Goal: Find specific page/section: Find specific page/section

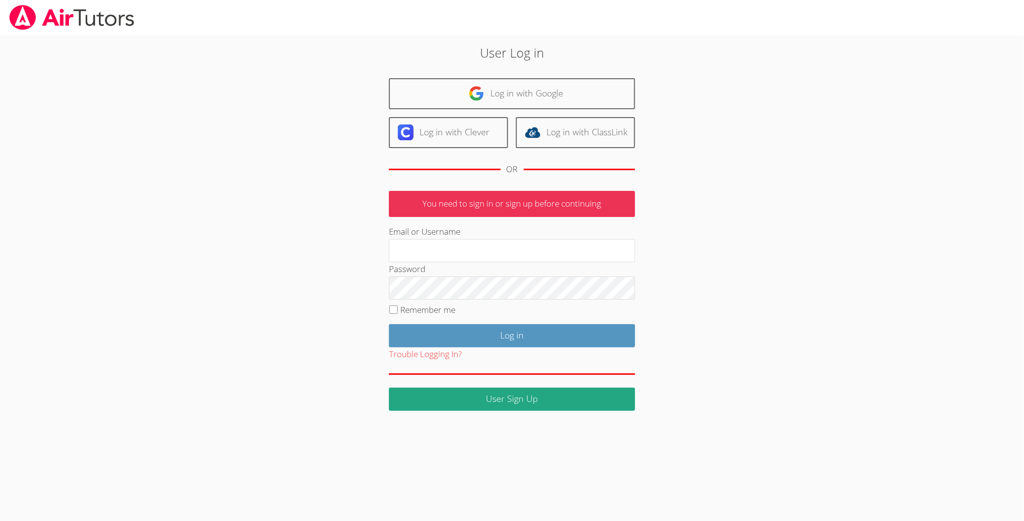
type input "[EMAIL_ADDRESS][DOMAIN_NAME]"
click at [538, 348] on div "Trouble Logging In?" at bounding box center [512, 355] width 246 height 14
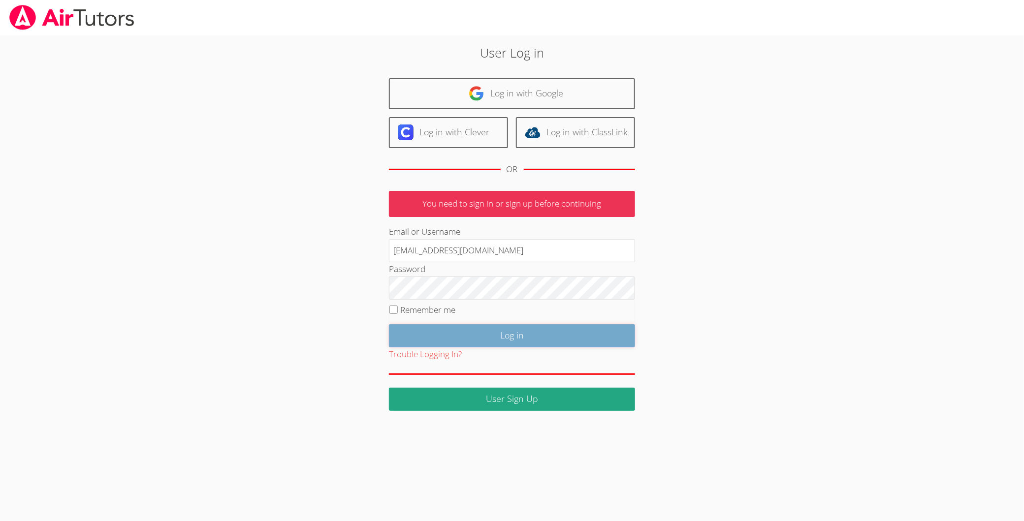
click at [538, 342] on input "Log in" at bounding box center [512, 335] width 246 height 23
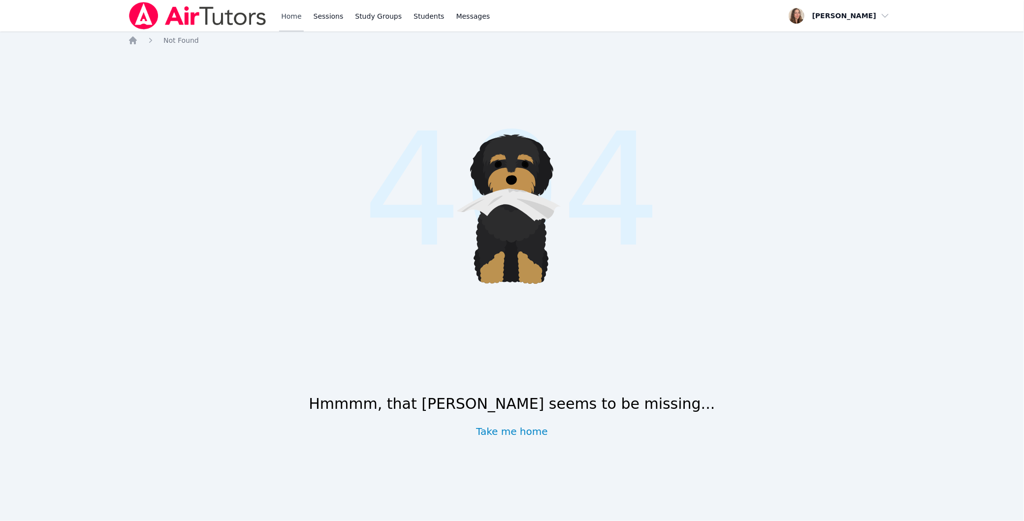
click at [297, 15] on link "Home" at bounding box center [291, 16] width 24 height 32
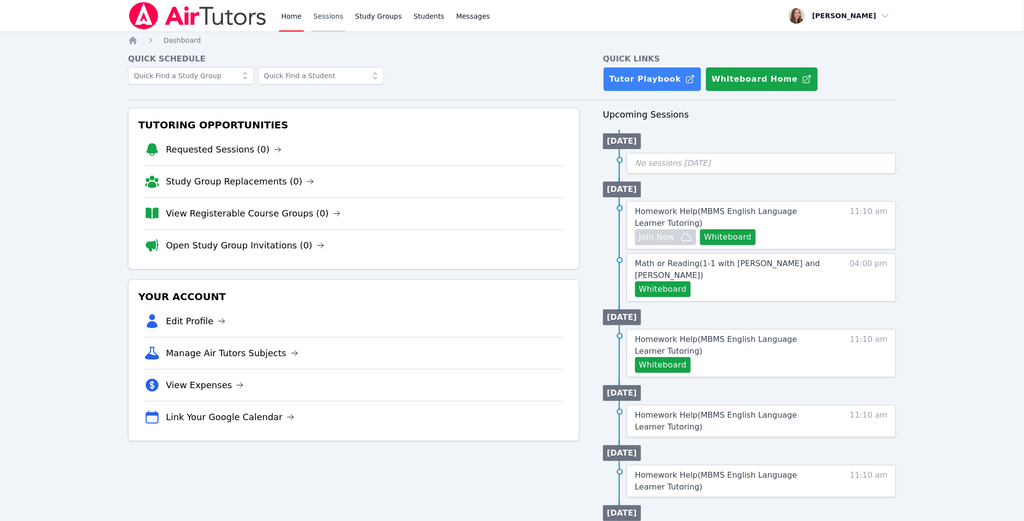
click at [341, 13] on link "Sessions" at bounding box center [329, 16] width 34 height 32
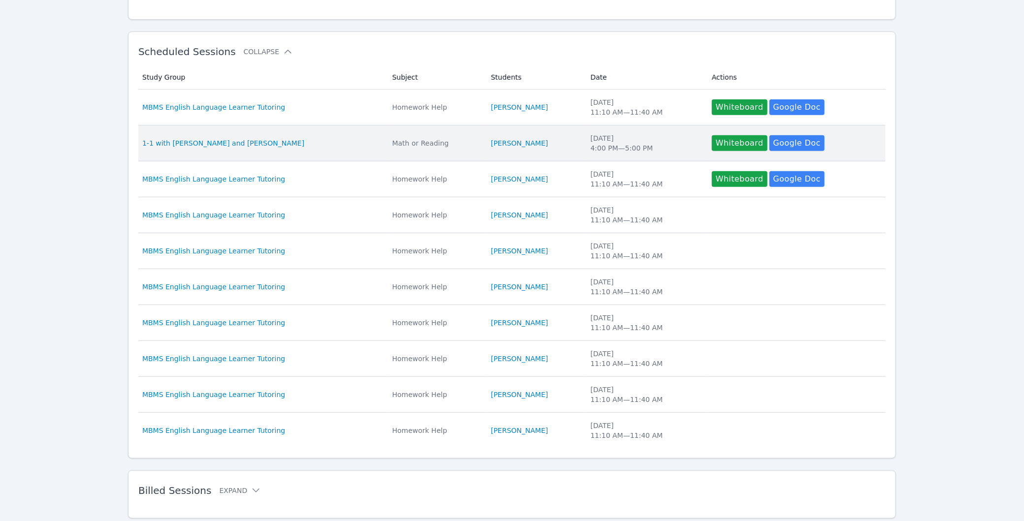
scroll to position [172, 0]
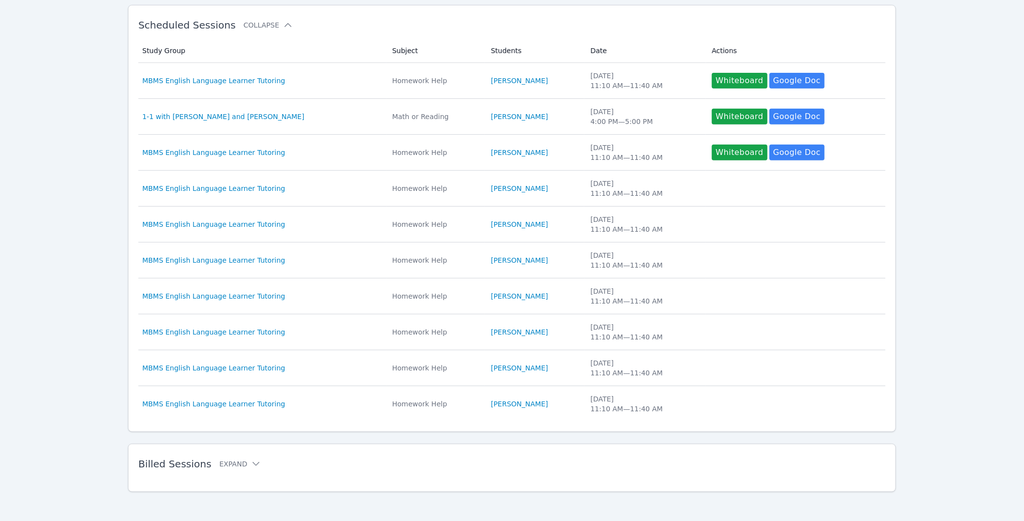
click at [213, 470] on div "Billed Sessions Expand" at bounding box center [496, 464] width 716 height 28
click at [227, 462] on button "Expand" at bounding box center [240, 464] width 42 height 10
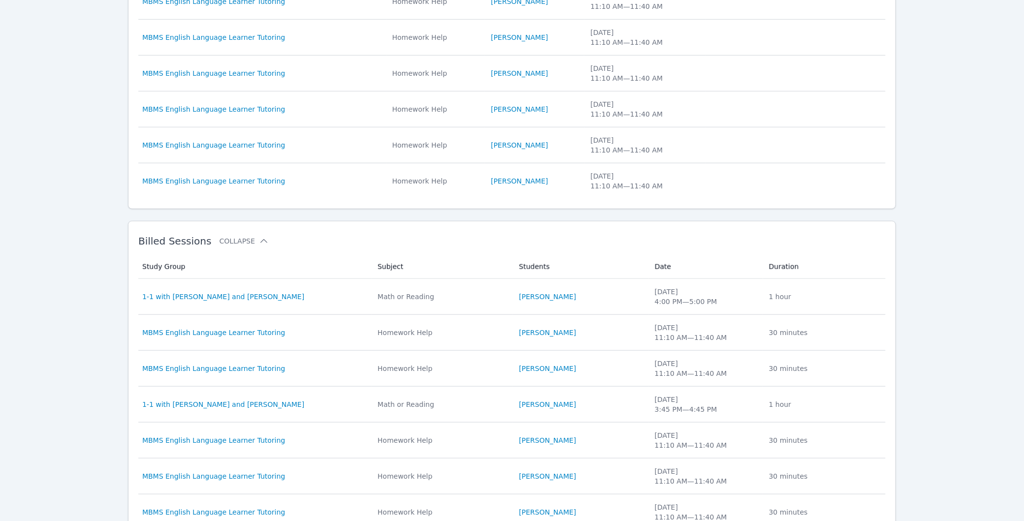
scroll to position [538, 0]
